Goal: Task Accomplishment & Management: Manage account settings

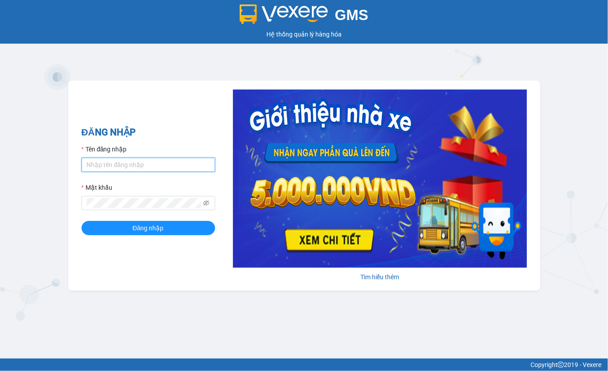
click at [116, 166] on input "Tên đăng nhập" at bounding box center [148, 165] width 134 height 14
click at [114, 166] on input "ph" at bounding box center [148, 165] width 134 height 14
type input "phuongtram.lienhung"
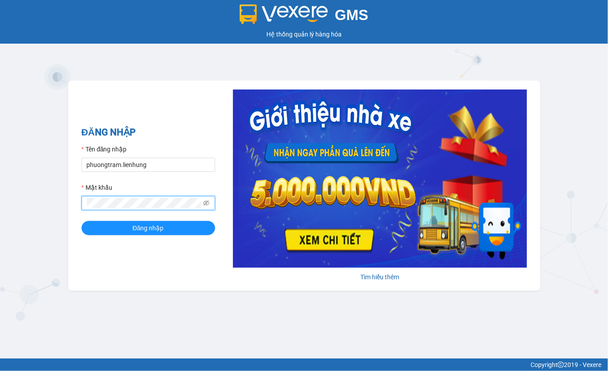
click at [81, 221] on button "Đăng nhập" at bounding box center [148, 228] width 134 height 14
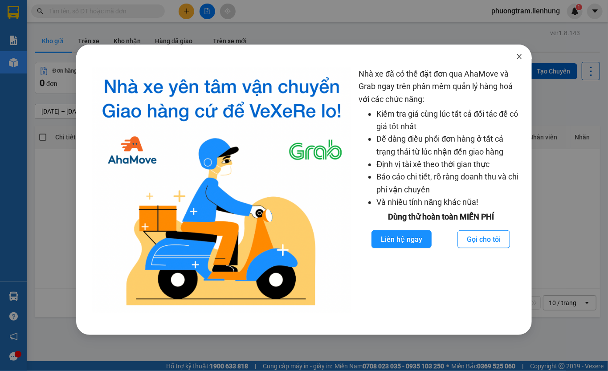
click at [520, 60] on icon "close" at bounding box center [518, 56] width 7 height 7
